Goal: Transaction & Acquisition: Purchase product/service

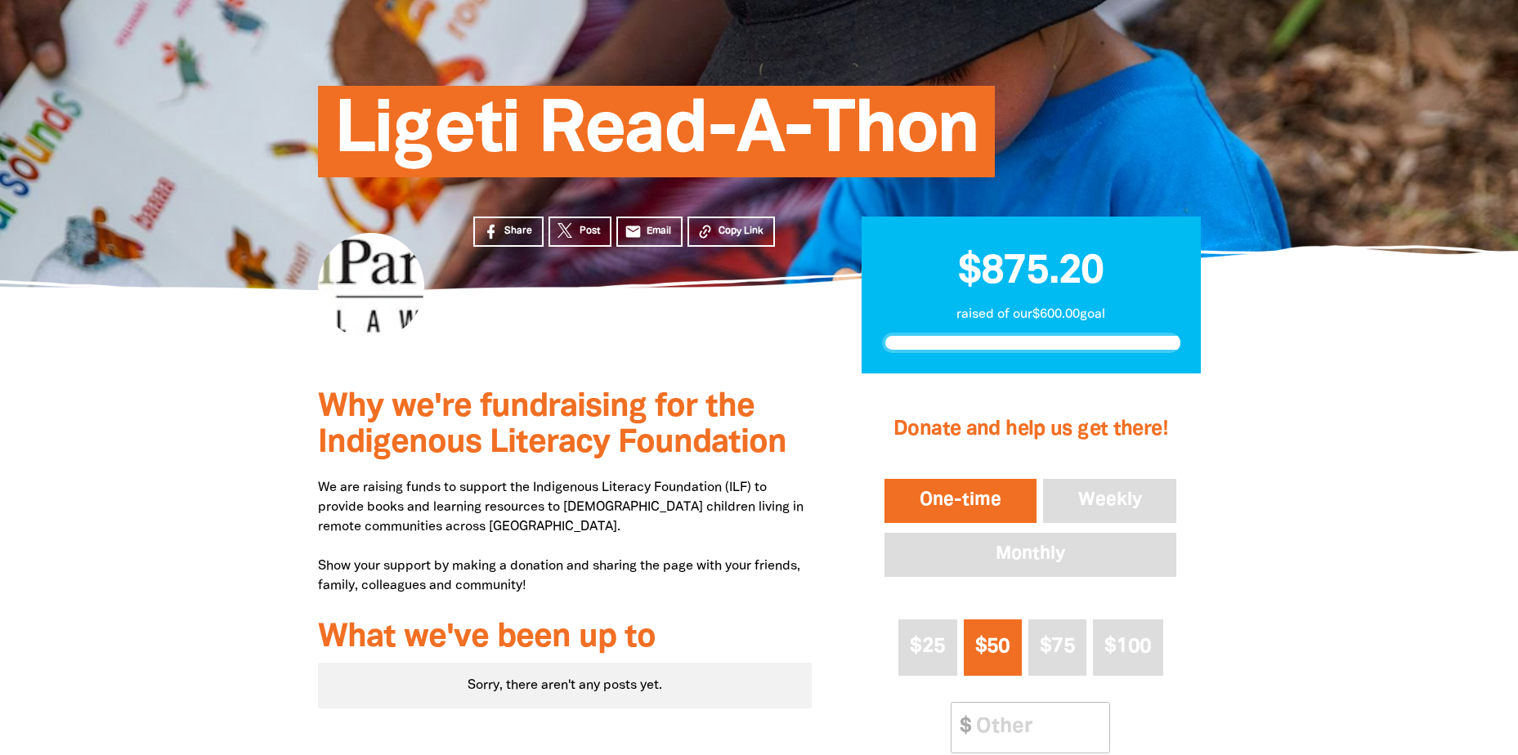
scroll to position [409, 0]
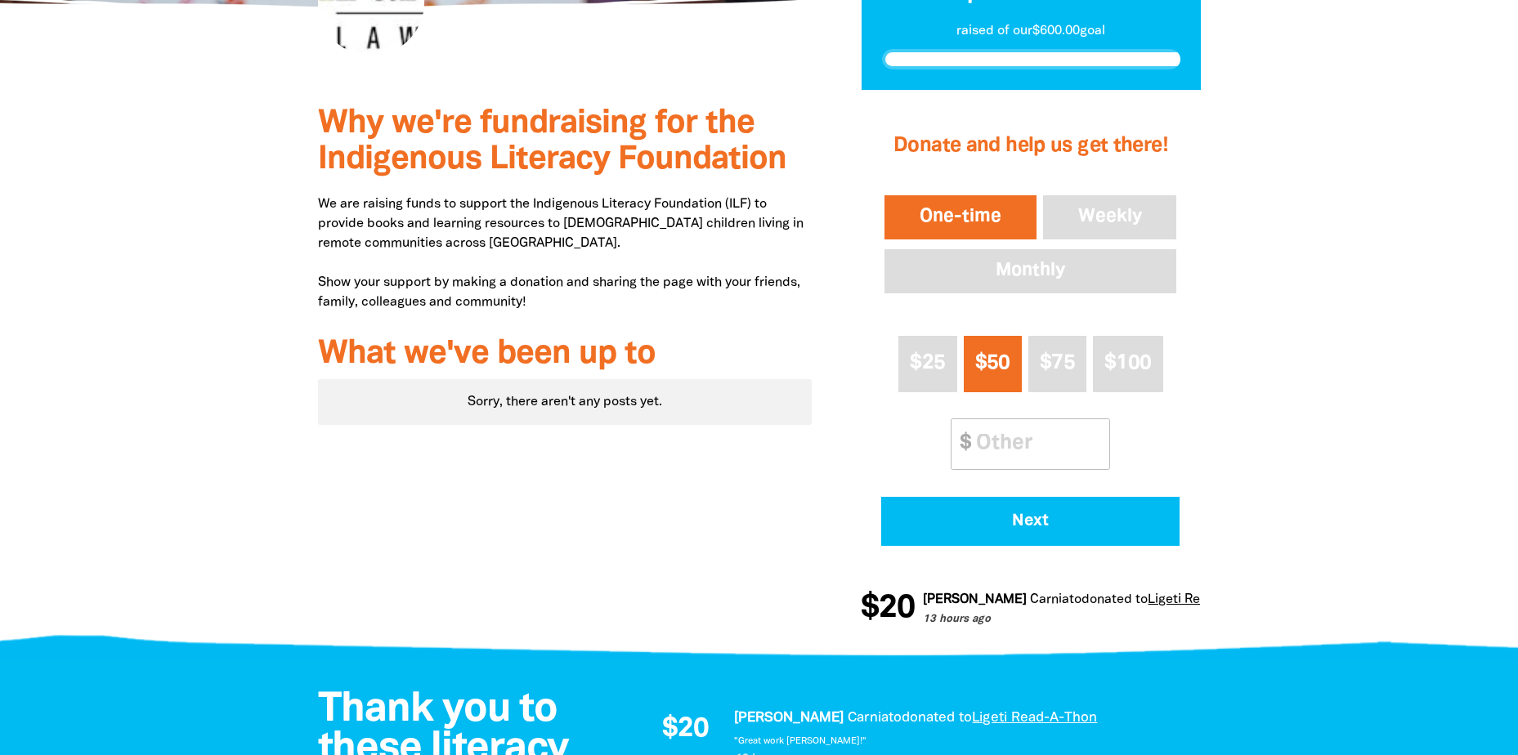
click at [633, 302] on div at bounding box center [759, 370] width 1518 height 561
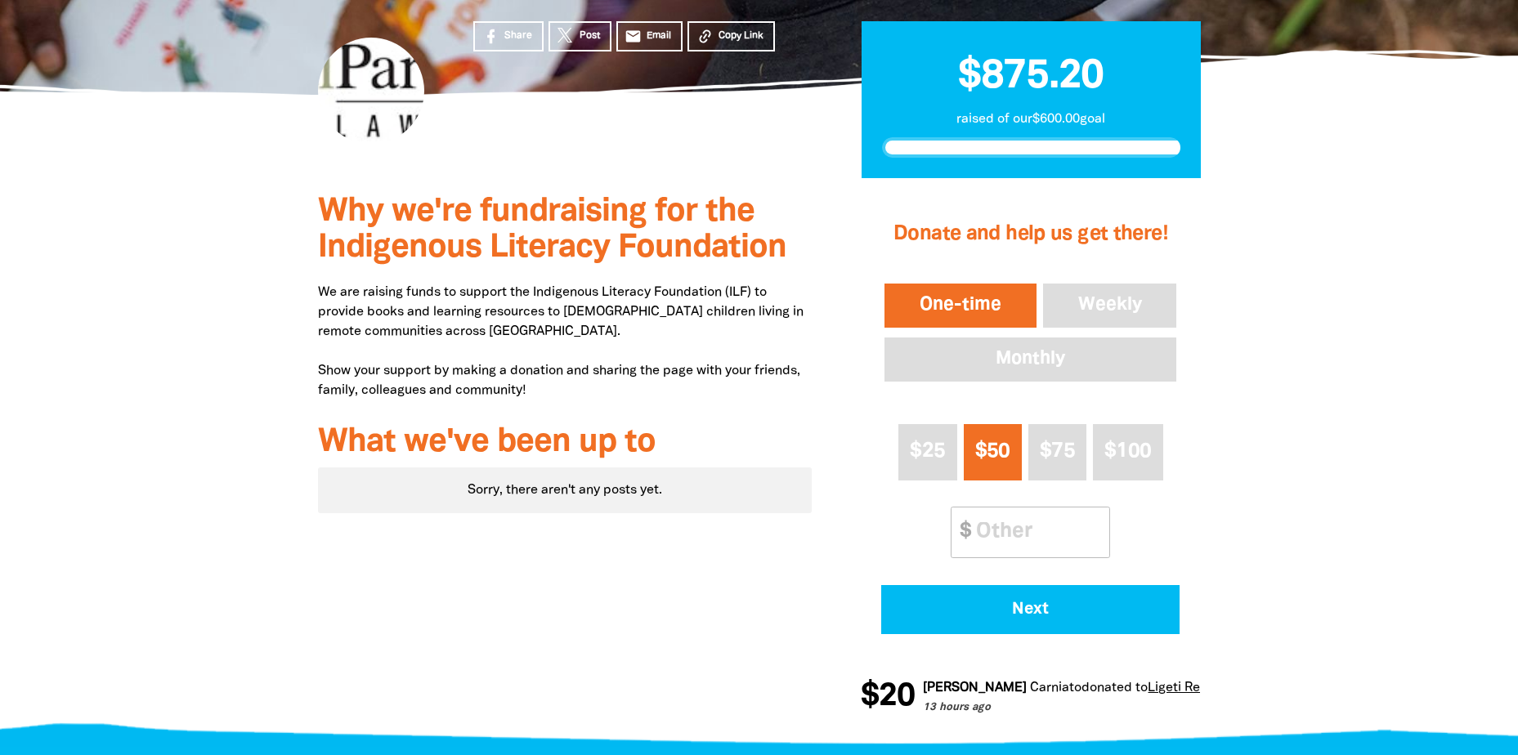
scroll to position [163, 0]
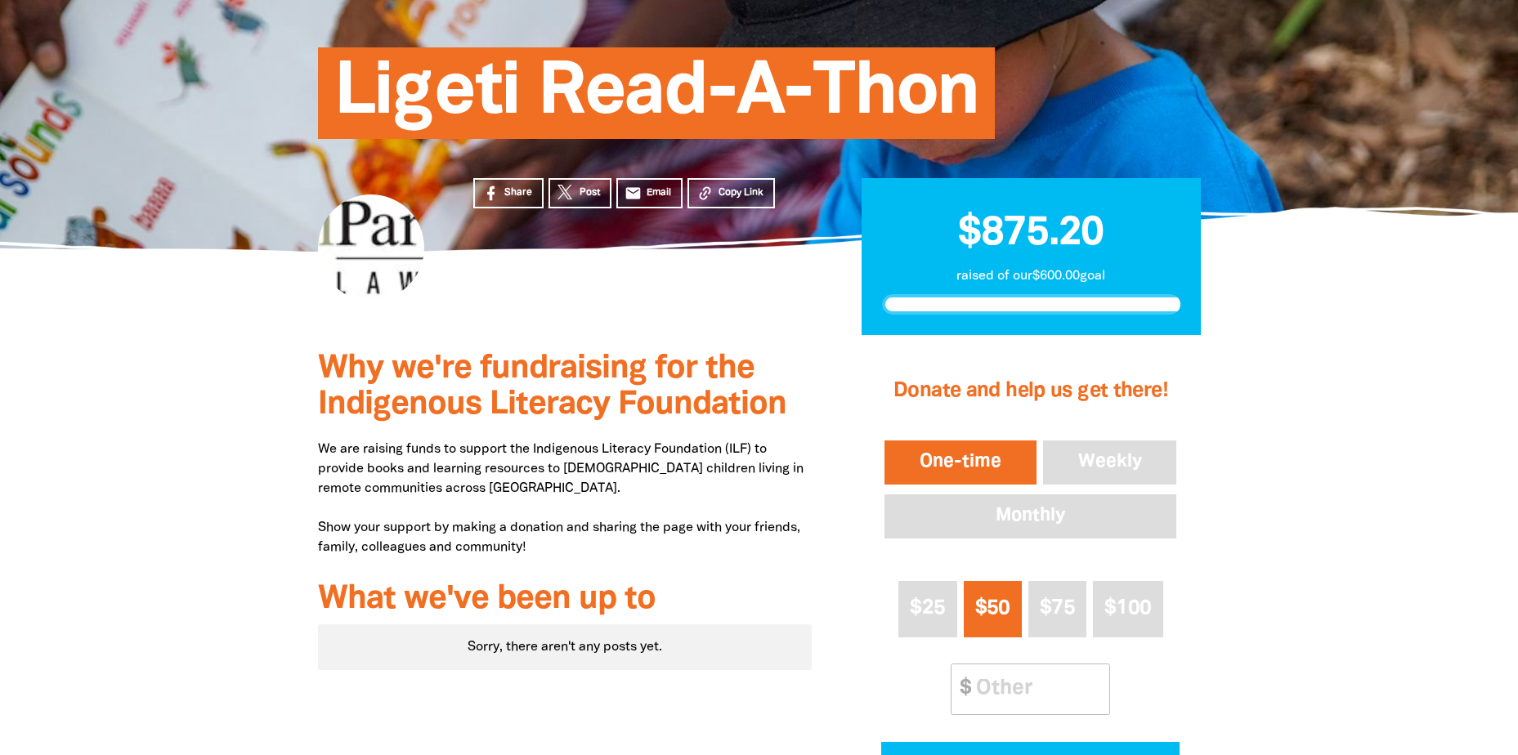
click at [633, 432] on div "Why we're fundraising for the Indigenous Literacy Foundation We are raising fun…" at bounding box center [565, 615] width 544 height 561
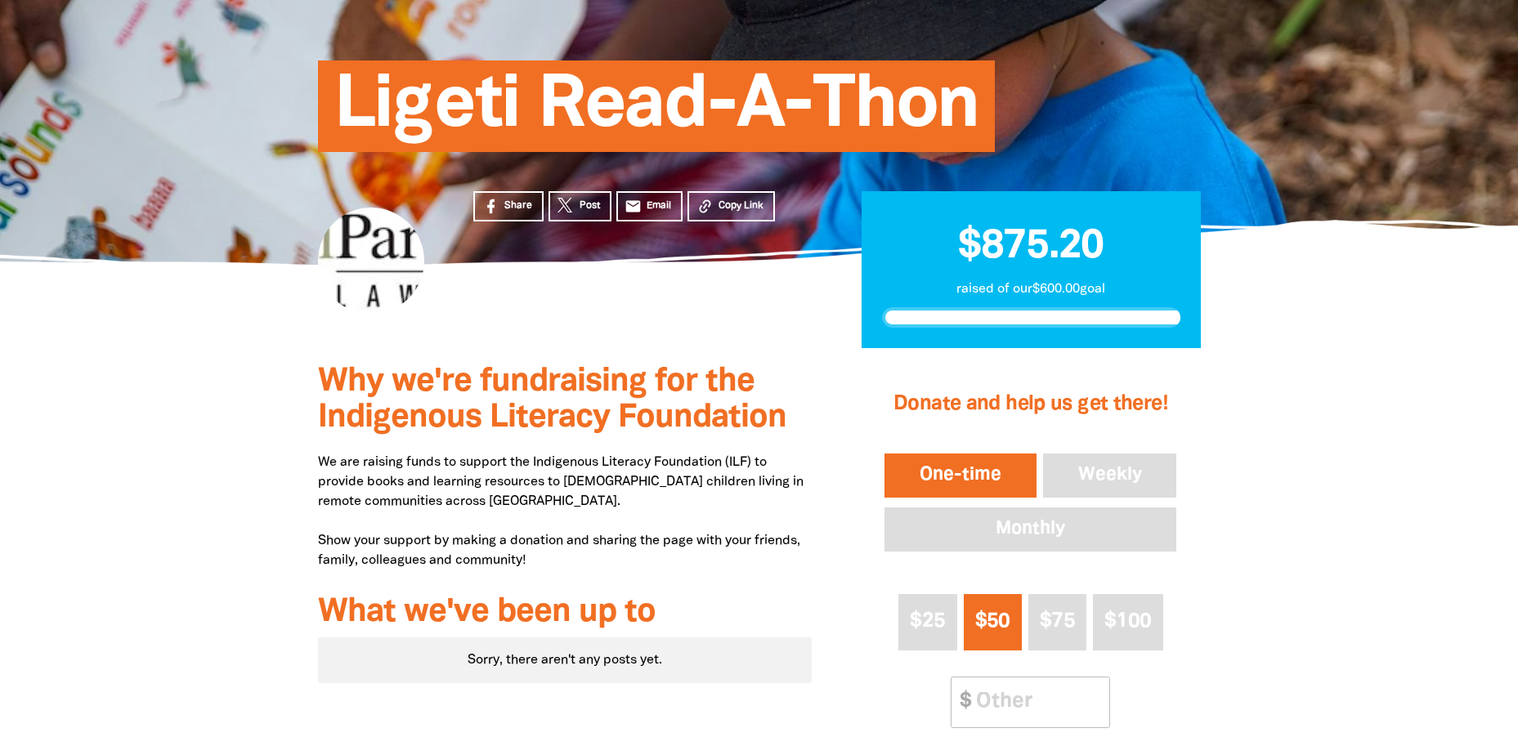
scroll to position [82, 0]
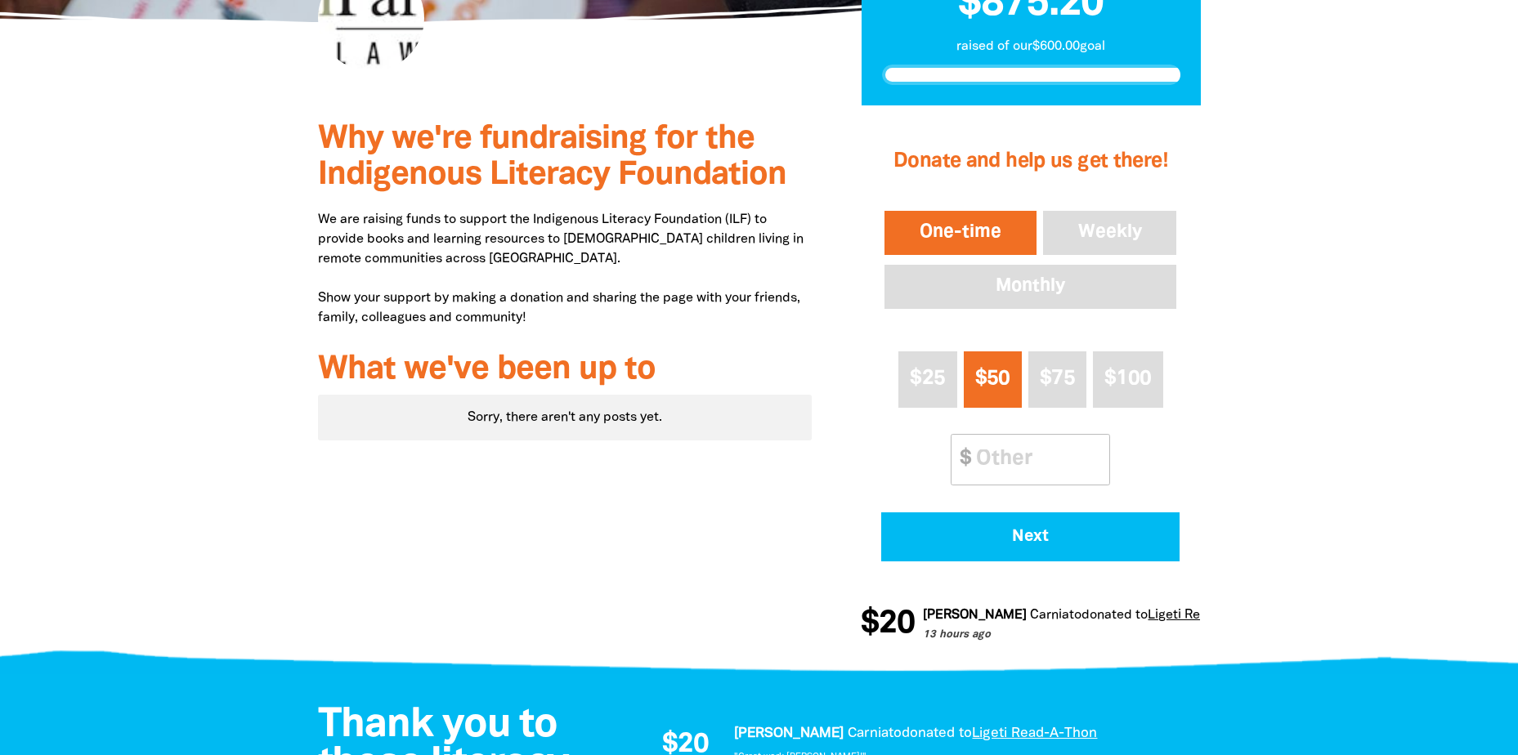
scroll to position [490, 0]
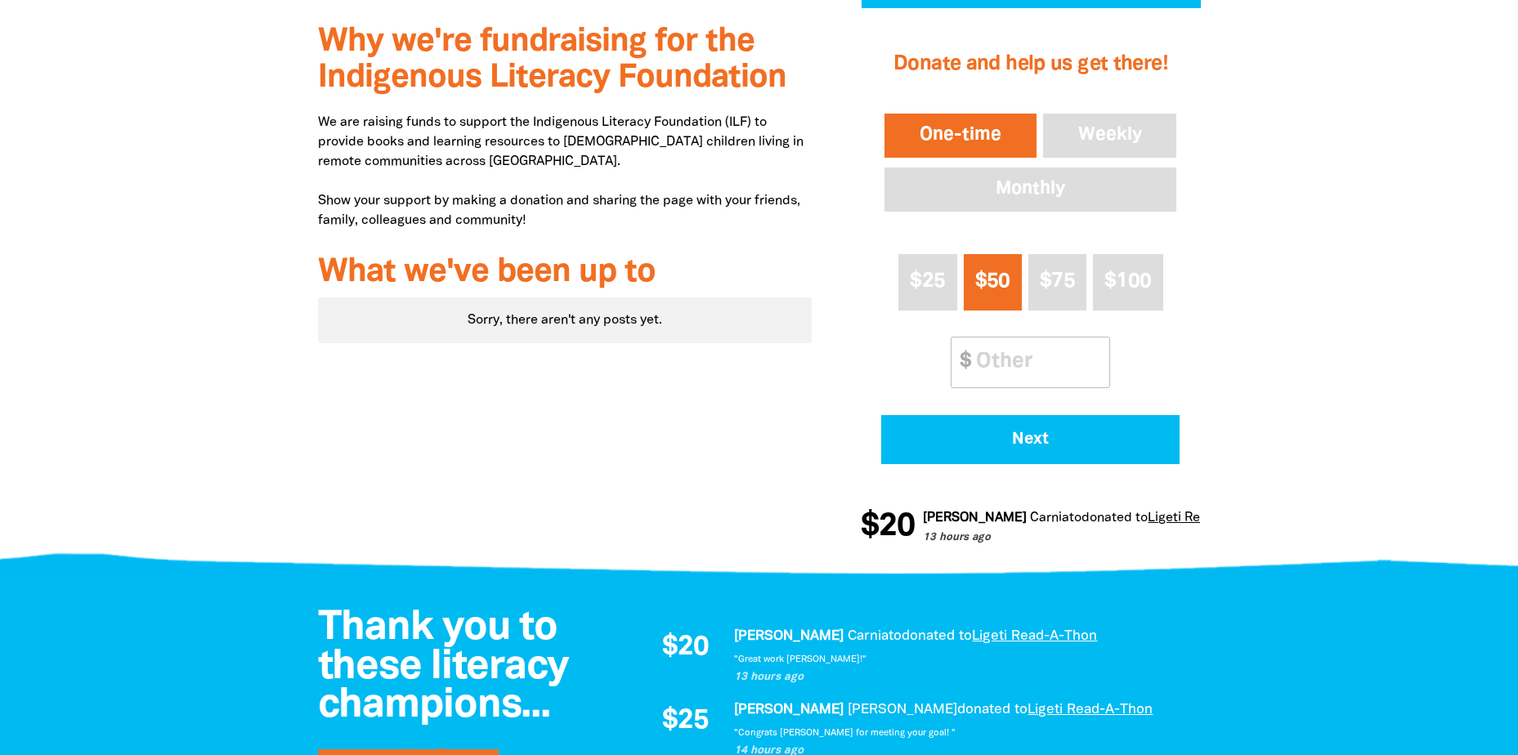
click at [1375, 294] on div at bounding box center [759, 288] width 1518 height 561
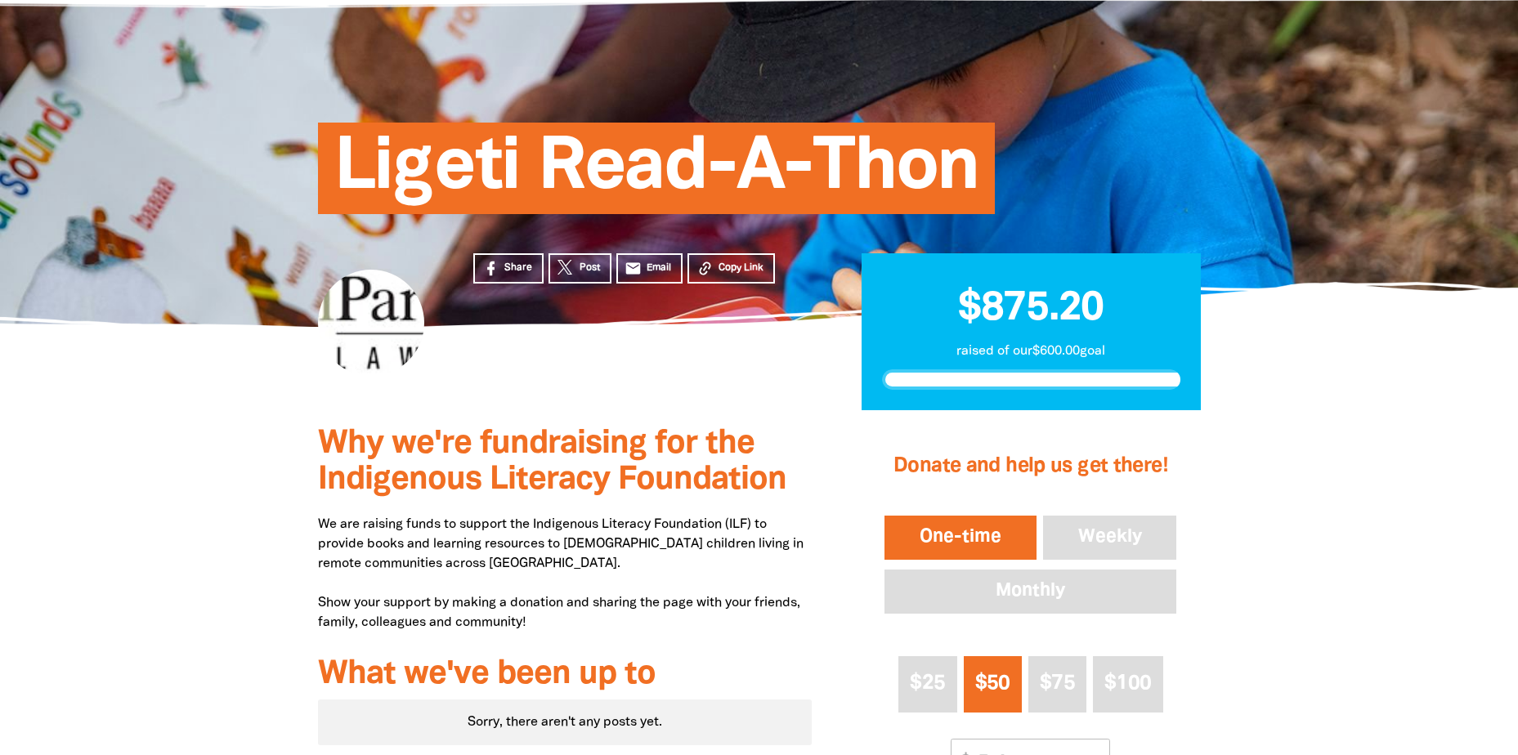
scroll to position [0, 0]
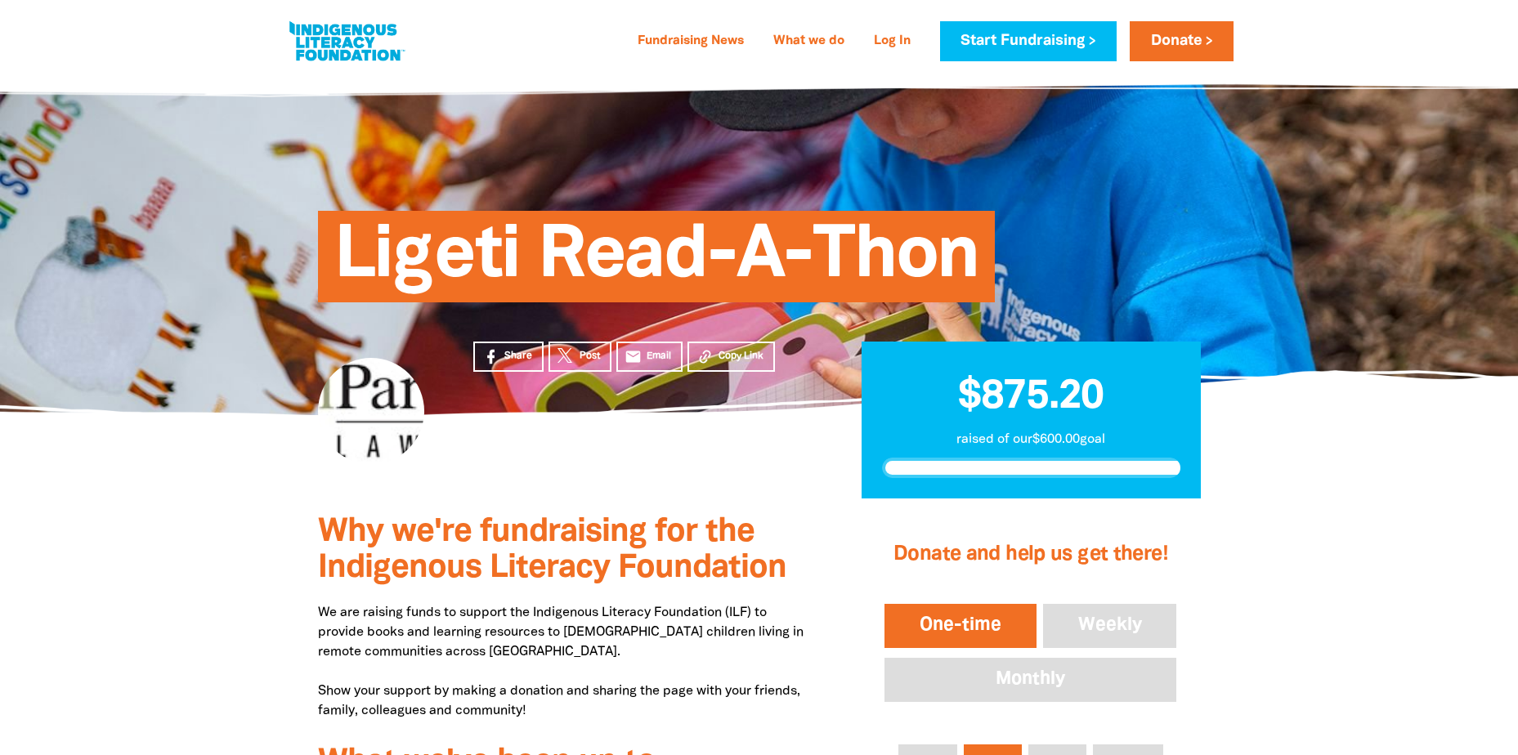
click at [1045, 406] on span "$875.20" at bounding box center [1030, 397] width 145 height 38
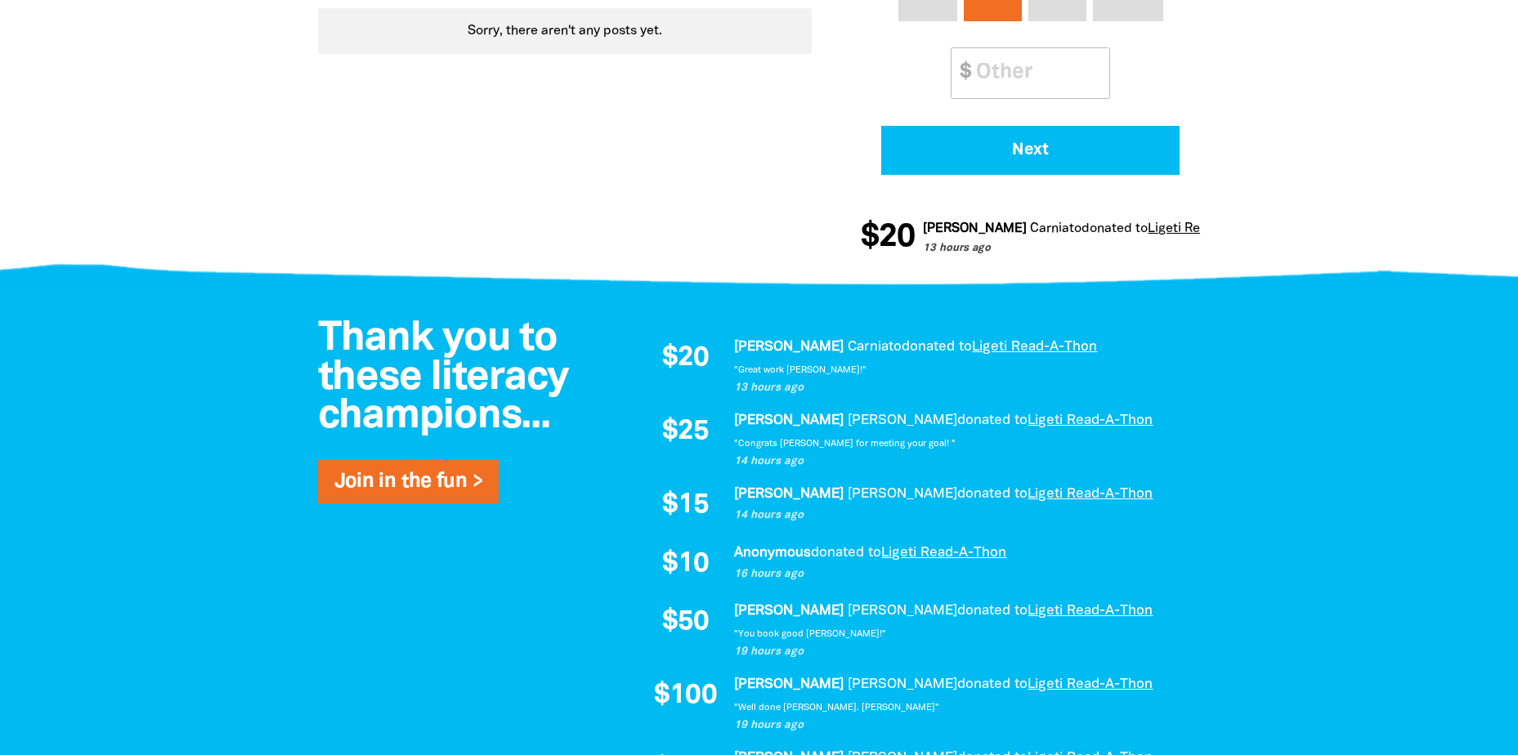
scroll to position [289, 0]
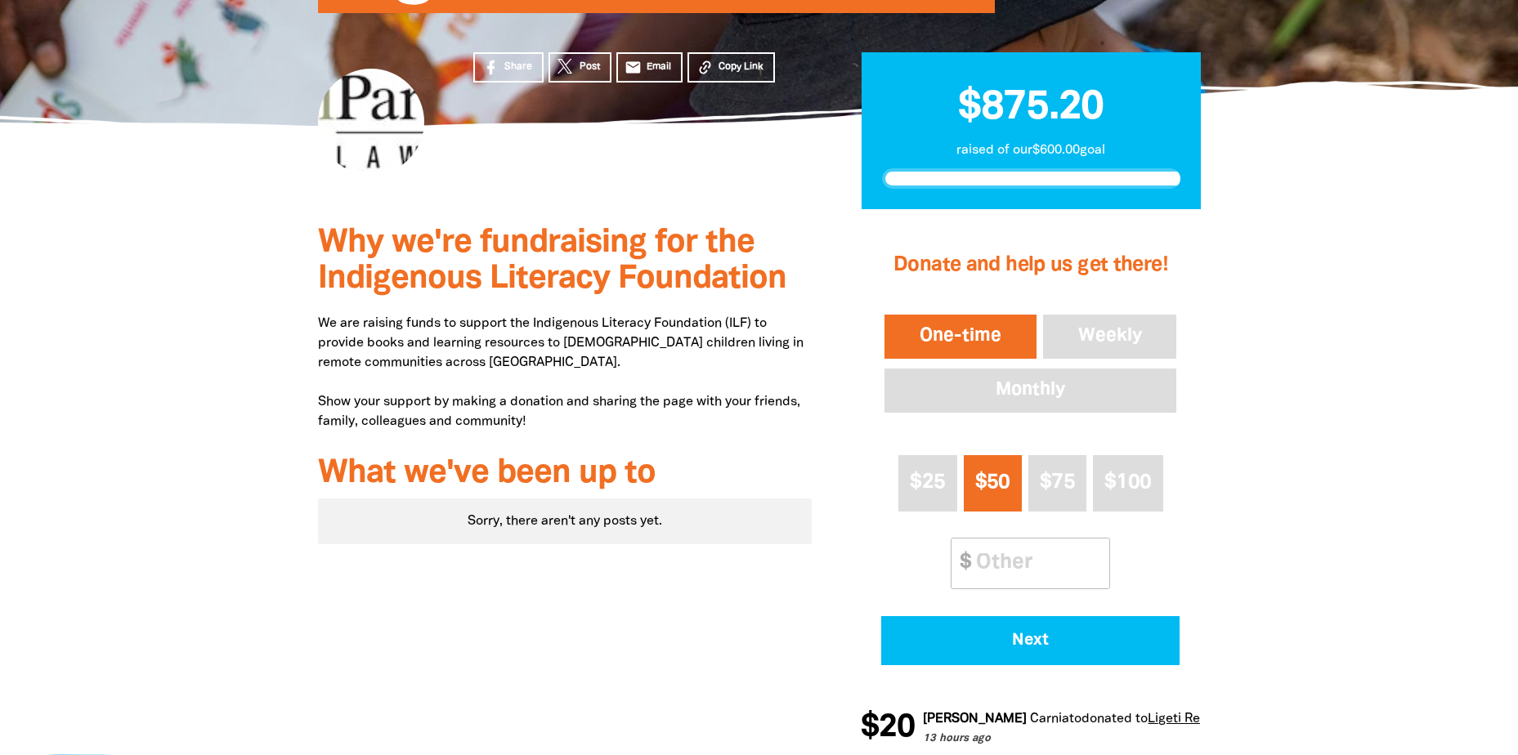
click at [505, 327] on p "We are raising funds to support the Indigenous Literacy Foundation (ILF) to pro…" at bounding box center [565, 373] width 494 height 118
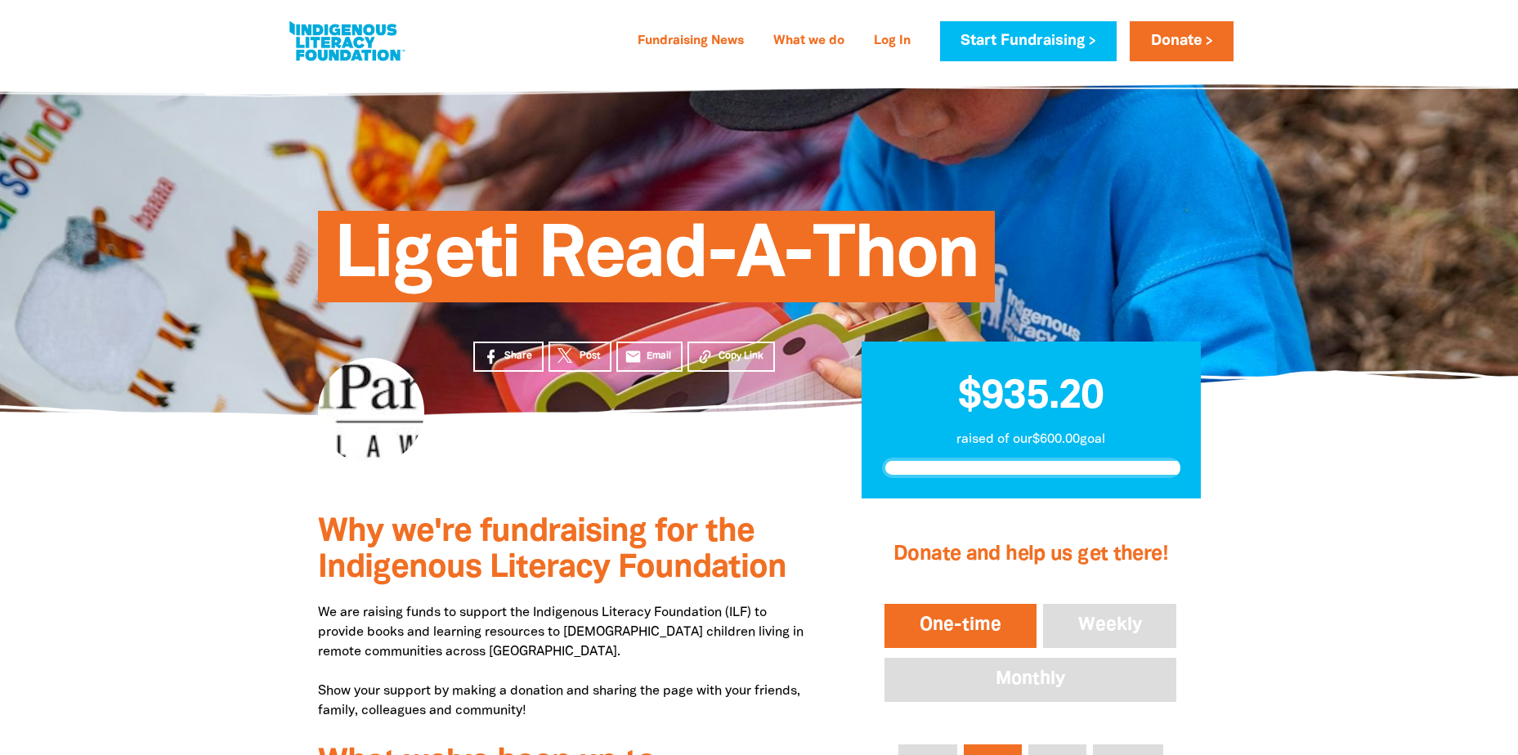
click at [221, 467] on section "Share Post email Email Copy Link $935.20 raised of our $600.00 goal" at bounding box center [759, 457] width 1518 height 84
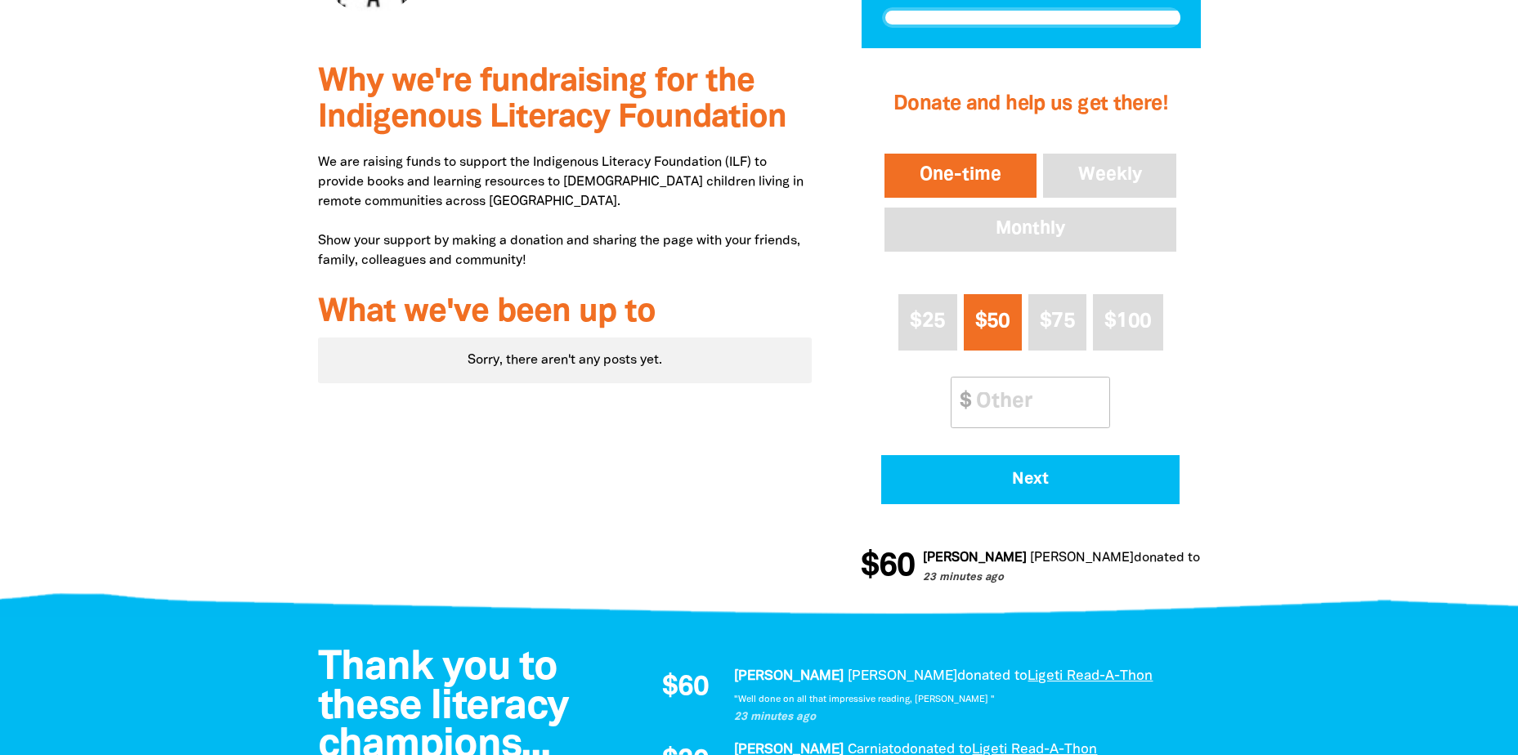
scroll to position [572, 0]
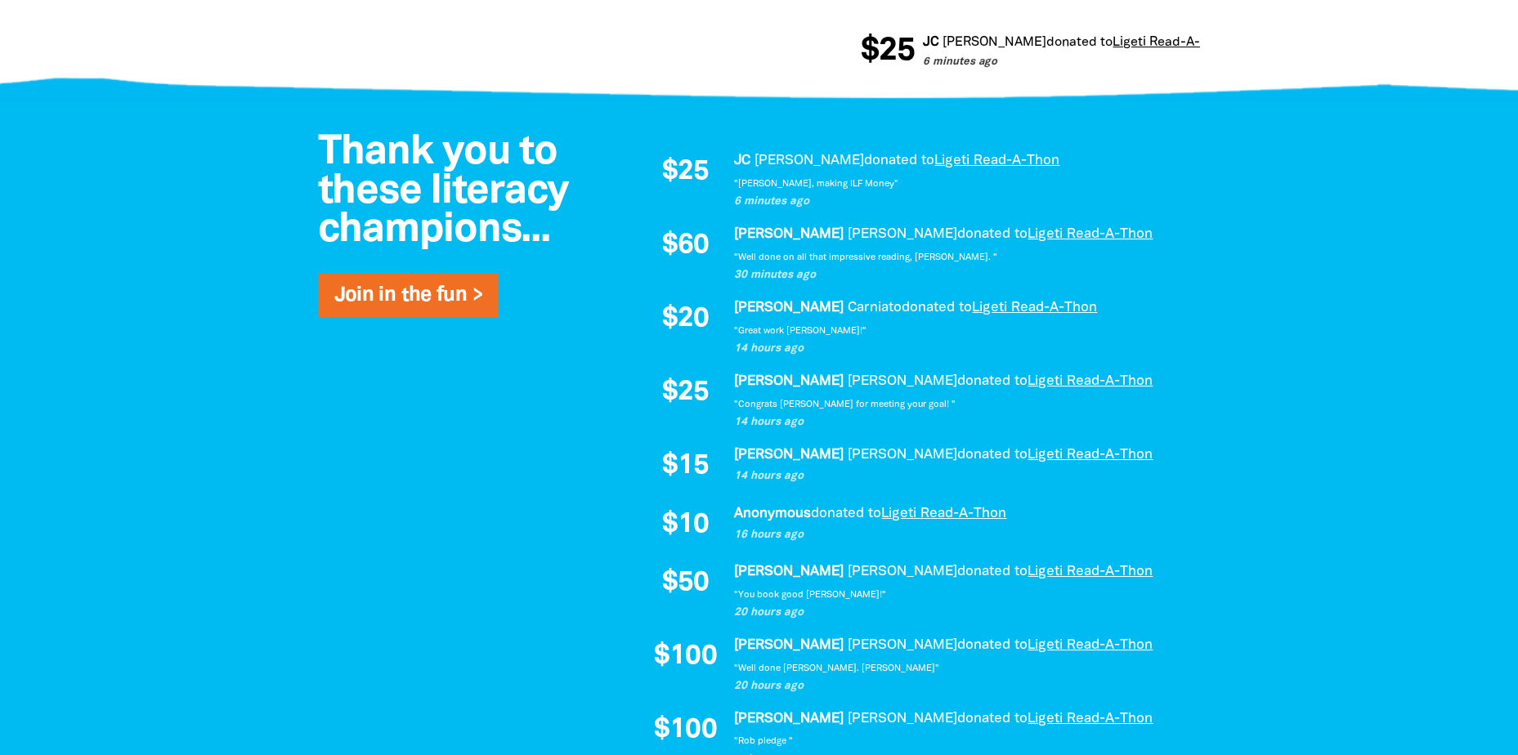
scroll to position [981, 0]
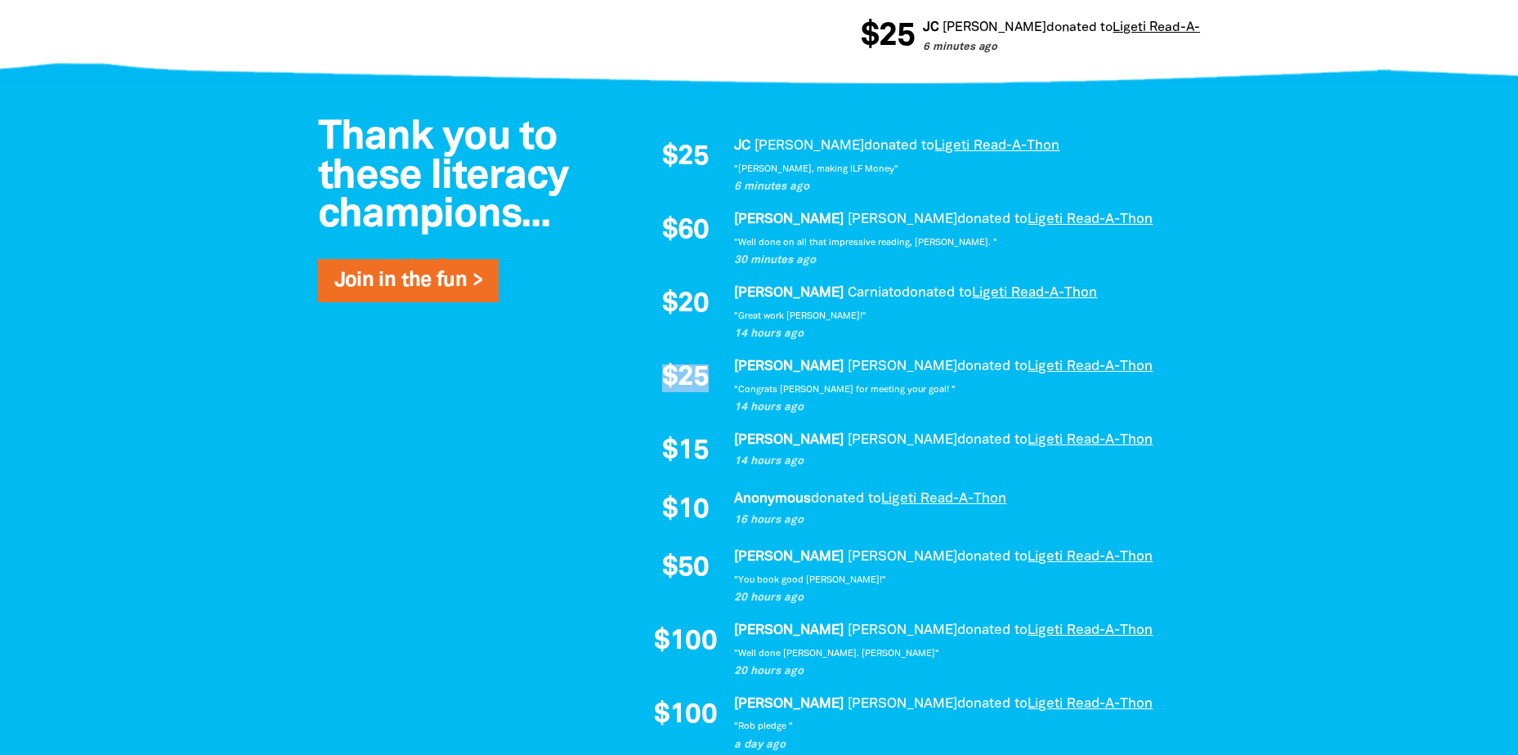
drag, startPoint x: 665, startPoint y: 376, endPoint x: 707, endPoint y: 373, distance: 41.8
click at [707, 373] on span "$25" at bounding box center [685, 379] width 47 height 28
click at [1310, 400] on div at bounding box center [759, 524] width 1518 height 875
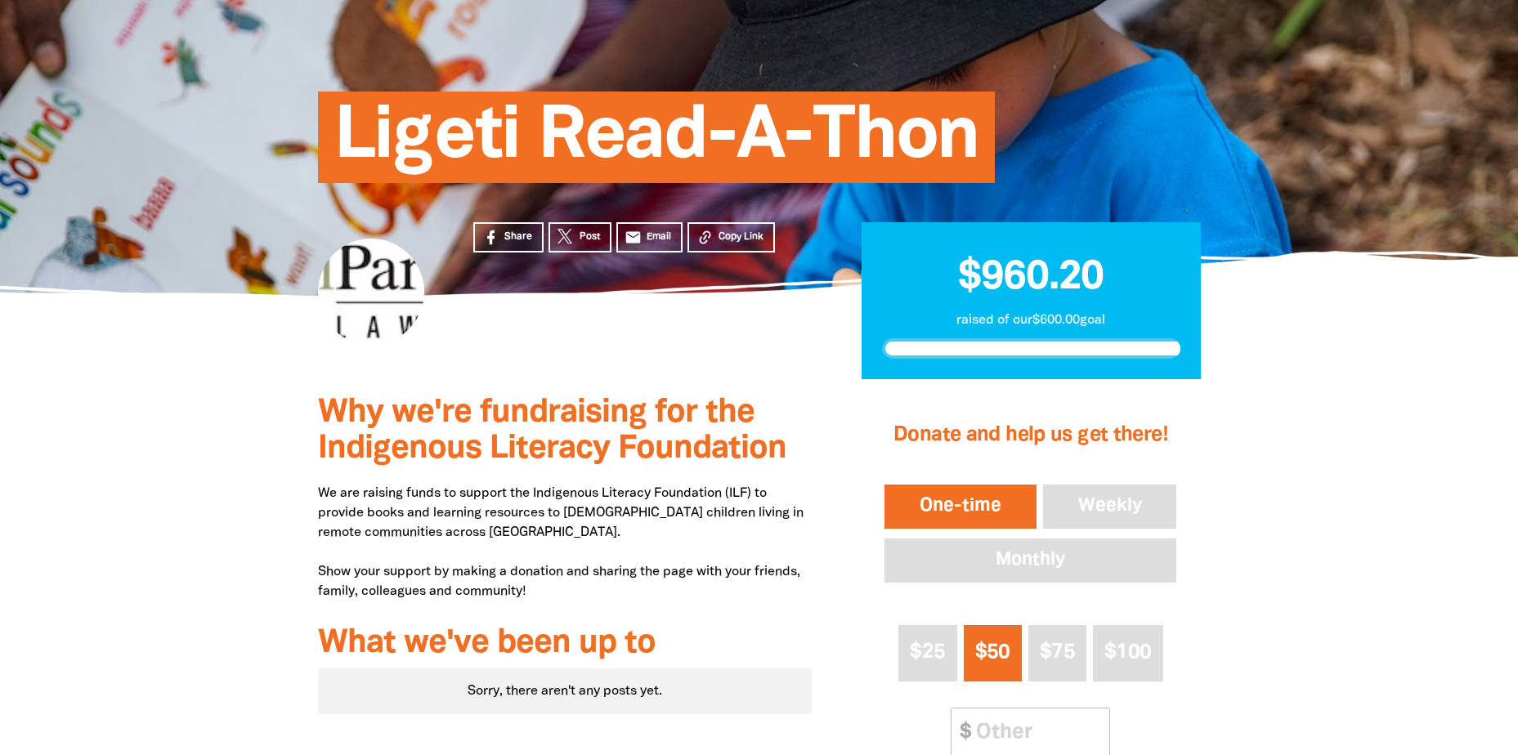
scroll to position [0, 0]
